Goal: Navigation & Orientation: Find specific page/section

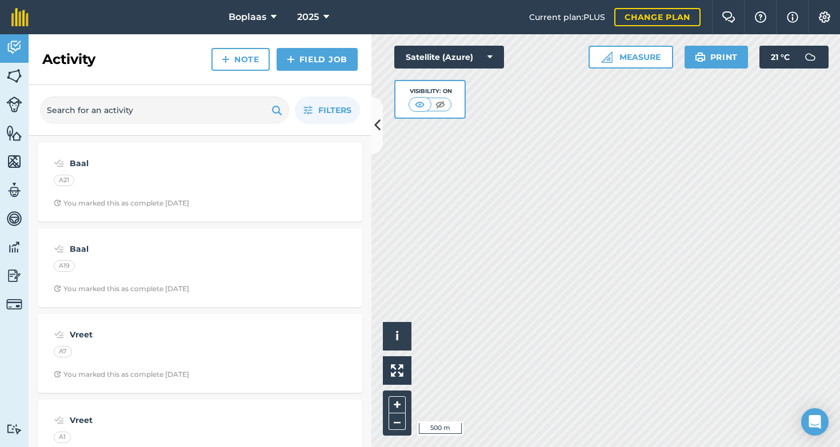
click at [240, 164] on strong "Baal" at bounding box center [160, 163] width 181 height 13
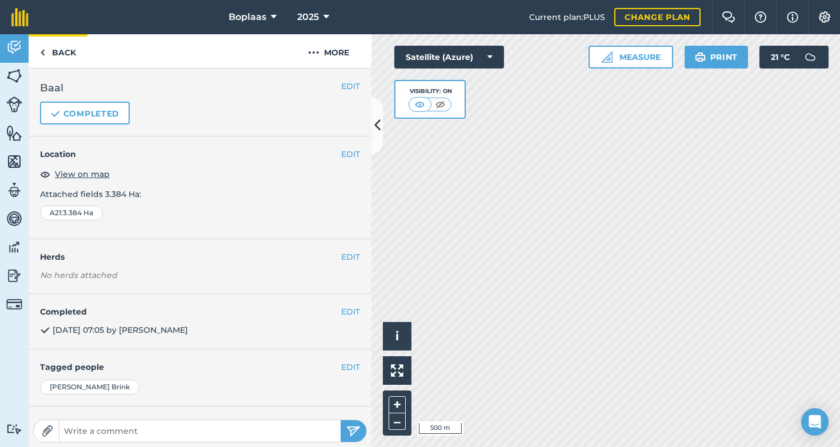
click at [47, 49] on link "Back" at bounding box center [58, 51] width 59 height 34
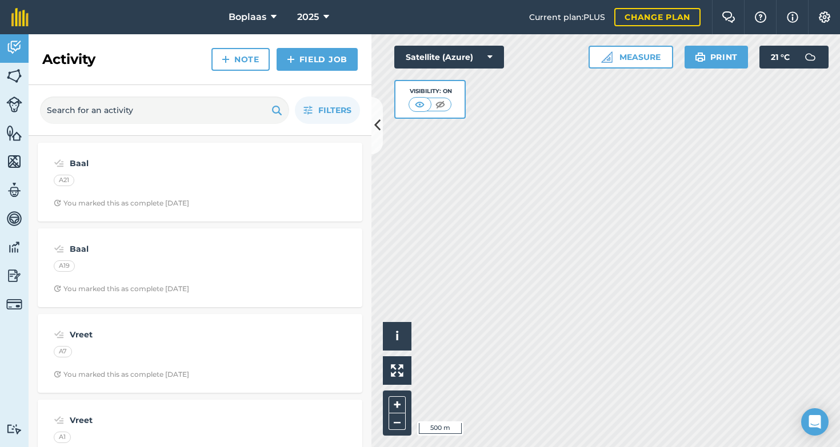
click at [240, 263] on div "A19" at bounding box center [200, 267] width 292 height 15
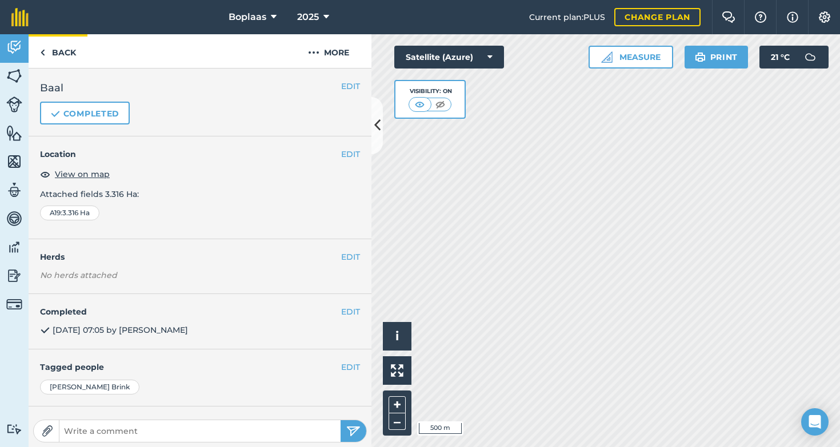
click at [47, 57] on link "Back" at bounding box center [58, 51] width 59 height 34
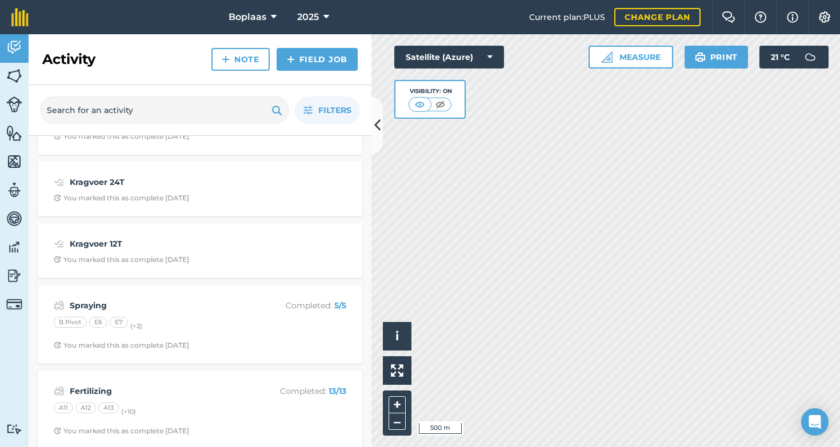
scroll to position [1290, 0]
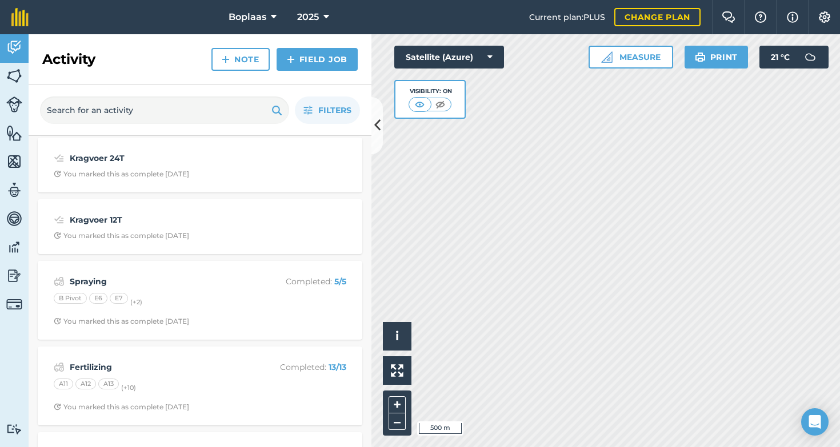
click at [222, 278] on strong "Spraying" at bounding box center [160, 281] width 181 height 13
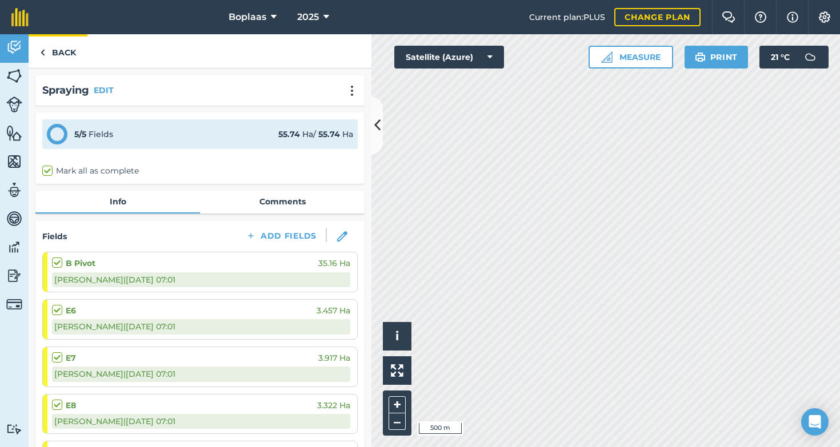
click at [57, 41] on link "Back" at bounding box center [58, 51] width 59 height 34
